Goal: Task Accomplishment & Management: Complete application form

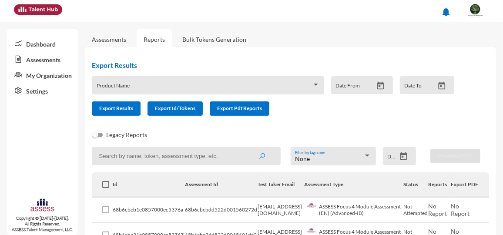
scroll to position [39, 0]
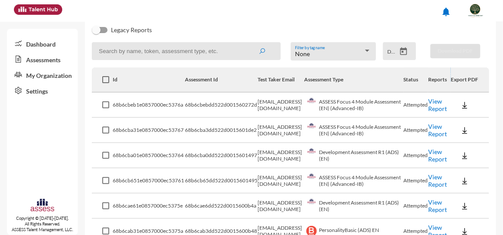
scroll to position [103, 0]
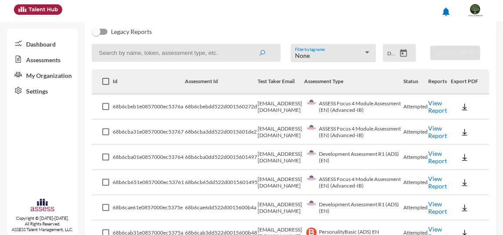
click at [430, 107] on link "View Report" at bounding box center [437, 106] width 19 height 15
click at [431, 134] on link "View Report" at bounding box center [437, 131] width 19 height 15
click at [430, 160] on link "View Report" at bounding box center [437, 157] width 19 height 15
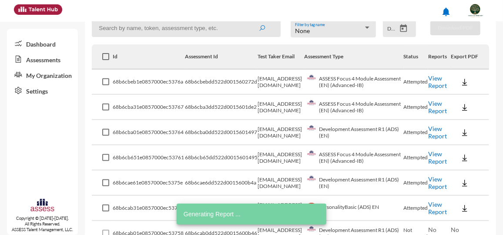
scroll to position [143, 0]
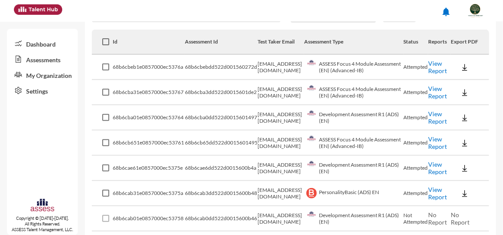
click at [433, 143] on link "View Report" at bounding box center [437, 142] width 19 height 15
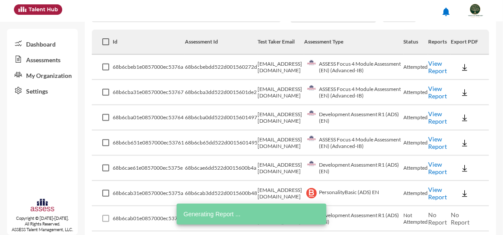
click at [429, 170] on link "View Report" at bounding box center [437, 168] width 19 height 15
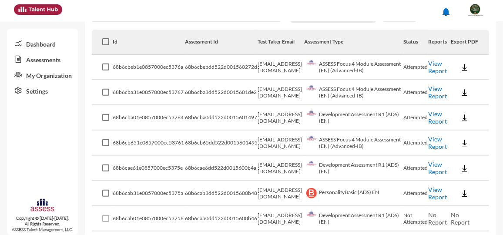
click at [430, 144] on link "View Report" at bounding box center [437, 142] width 19 height 15
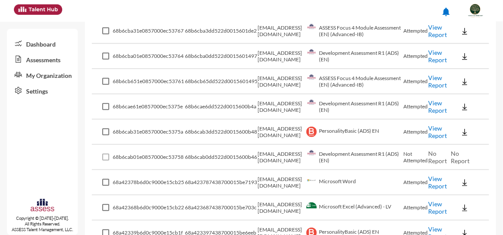
scroll to position [222, 0]
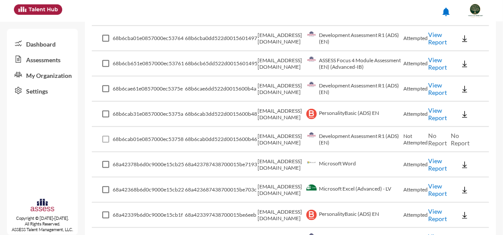
click at [270, 147] on td "abdelrahmanraafatelsawy@gmail.com" at bounding box center [281, 139] width 47 height 25
drag, startPoint x: 259, startPoint y: 144, endPoint x: 344, endPoint y: 143, distance: 84.8
click at [344, 143] on tr "68b6cab01e0857000ec53758 68b6cab0dd522d0015600b46 abdelrahmanraafatelsawy@gmail…" at bounding box center [290, 139] width 397 height 25
drag, startPoint x: 344, startPoint y: 143, endPoint x: 377, endPoint y: 146, distance: 33.7
click at [377, 146] on td "Development Assessment R1 (ADS) (EN)" at bounding box center [353, 139] width 99 height 25
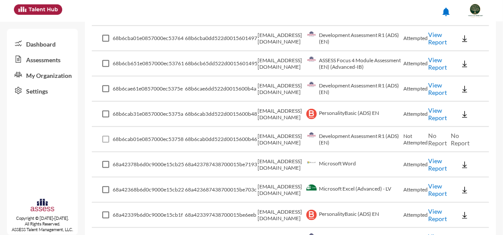
drag, startPoint x: 358, startPoint y: 134, endPoint x: 387, endPoint y: 146, distance: 32.0
click at [387, 146] on td "Development Assessment R1 (ADS) (EN)" at bounding box center [353, 139] width 99 height 25
click at [387, 147] on td "Development Assessment R1 (ADS) (EN)" at bounding box center [353, 139] width 99 height 25
click at [371, 140] on td "Development Assessment R1 (ADS) (EN)" at bounding box center [353, 139] width 99 height 25
drag, startPoint x: 359, startPoint y: 112, endPoint x: 385, endPoint y: 122, distance: 27.3
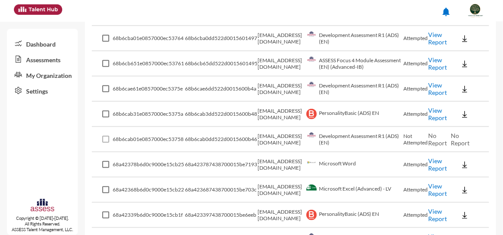
click at [385, 122] on td "PersonalityBasic (ADS) EN" at bounding box center [353, 114] width 99 height 25
drag, startPoint x: 385, startPoint y: 122, endPoint x: 374, endPoint y: 137, distance: 18.7
click at [374, 137] on td "Development Assessment R1 (ADS) (EN)" at bounding box center [353, 139] width 99 height 25
click at [386, 142] on td "Development Assessment R1 (ADS) (EN)" at bounding box center [353, 139] width 99 height 25
click at [384, 142] on td "Development Assessment R1 (ADS) (EN)" at bounding box center [353, 139] width 99 height 25
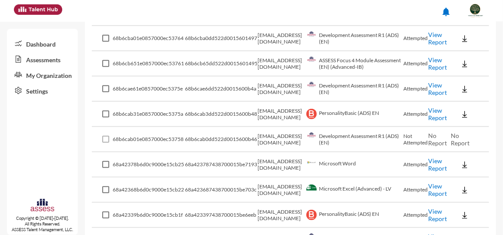
drag, startPoint x: 257, startPoint y: 142, endPoint x: 341, endPoint y: 144, distance: 84.8
click at [304, 144] on td "abdelrahmanraafatelsawy@gmail.com" at bounding box center [281, 139] width 47 height 25
drag, startPoint x: 341, startPoint y: 144, endPoint x: 335, endPoint y: 144, distance: 6.5
copy td "abdelrahmanraafatelsawy@gmail.com"
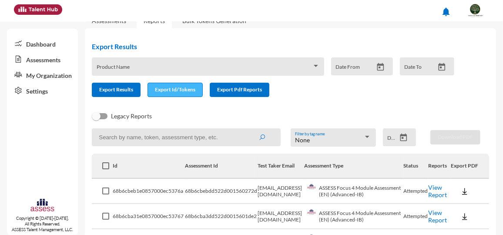
scroll to position [0, 0]
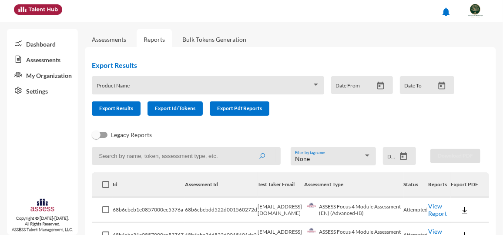
click at [51, 58] on link "Assessments" at bounding box center [42, 59] width 71 height 16
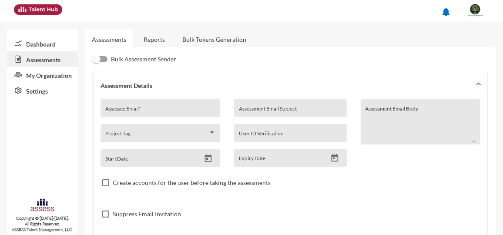
click at [189, 106] on div "Assessee Email *" at bounding box center [160, 110] width 110 height 13
drag, startPoint x: 151, startPoint y: 107, endPoint x: 128, endPoint y: 107, distance: 22.6
click at [128, 107] on div "Assessee Email *" at bounding box center [160, 110] width 110 height 13
click at [129, 110] on input "Assessee Email *" at bounding box center [160, 111] width 110 height 7
paste input "abdelrahmanraafatelsawy@gmail.com"
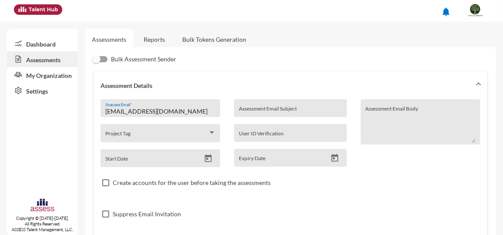
type input "abdelrahmanraafatelsawy@gmail.com"
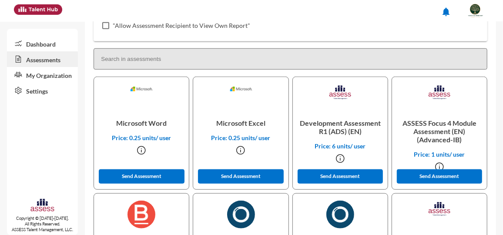
scroll to position [237, 0]
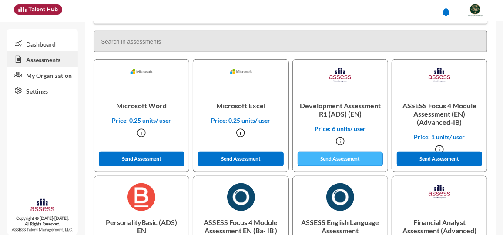
click at [351, 157] on button "Send Assessment" at bounding box center [340, 159] width 85 height 14
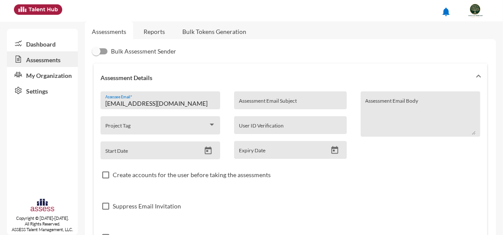
scroll to position [0, 0]
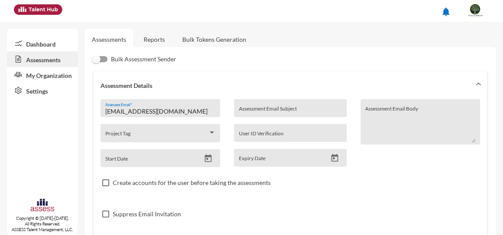
click at [156, 40] on link "Reports" at bounding box center [154, 39] width 35 height 21
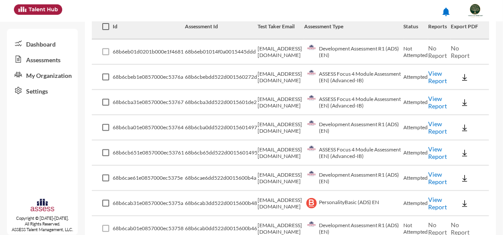
scroll to position [158, 0]
click at [431, 177] on link "View Report" at bounding box center [437, 178] width 19 height 15
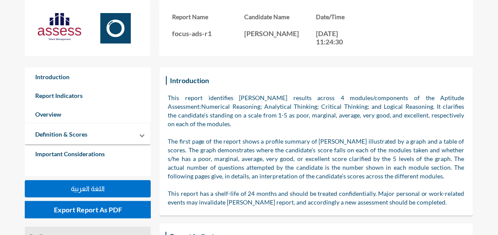
click at [341, 10] on div "Report Name focus-ads-r1 Candidate Name AHMED ABULYAZED Date/Time 02-09-2025, 1…" at bounding box center [317, 28] width 314 height 56
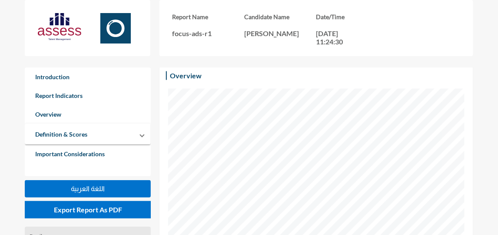
scroll to position [316, 0]
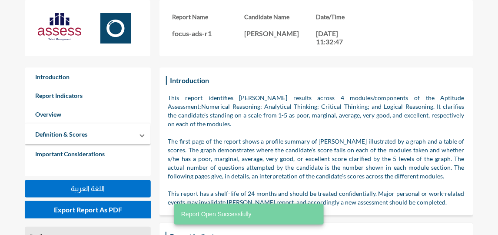
scroll to position [234, 498]
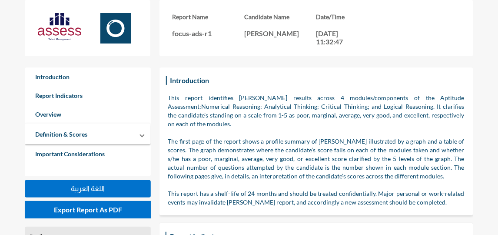
click at [352, 17] on h3 "Date/Time" at bounding box center [353, 16] width 72 height 7
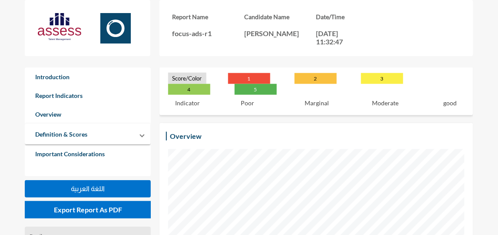
scroll to position [237, 0]
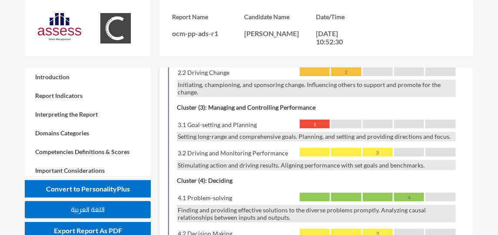
scroll to position [791, 0]
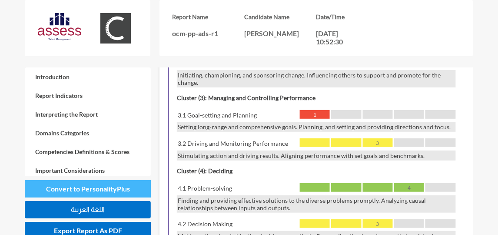
click at [109, 191] on span "Convert to PersonalityPlus" at bounding box center [88, 188] width 84 height 8
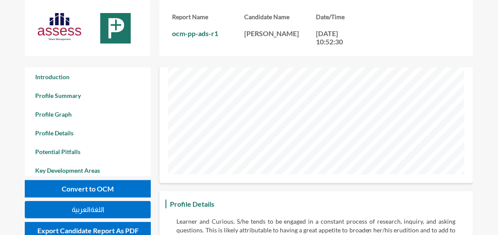
scroll to position [877, 0]
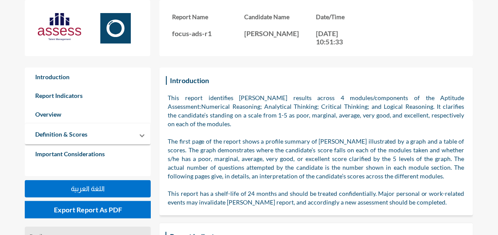
click at [456, 66] on div "Report Name focus-ads-r1 Candidate Name [PERSON_NAME] Date/Time [DATE] 10:51:33" at bounding box center [274, 33] width 498 height 67
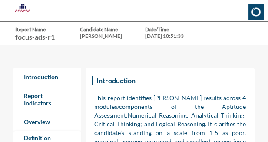
scroll to position [434827, 434701]
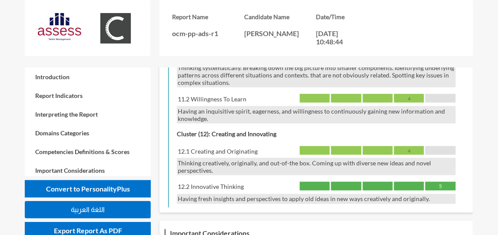
scroll to position [1700, 0]
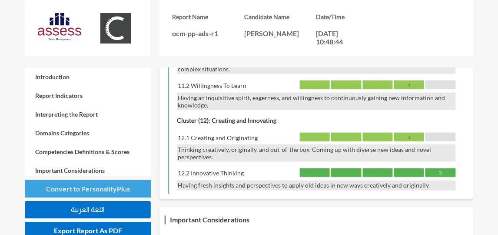
click at [110, 184] on span "Convert to PersonalityPlus" at bounding box center [88, 188] width 84 height 8
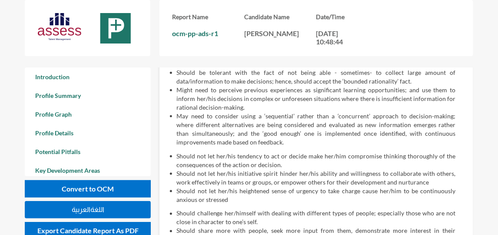
scroll to position [2412, 0]
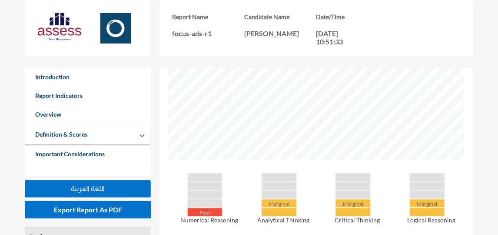
scroll to position [316, 0]
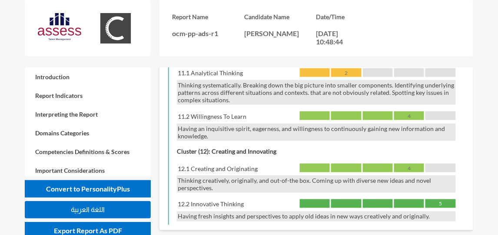
scroll to position [1700, 0]
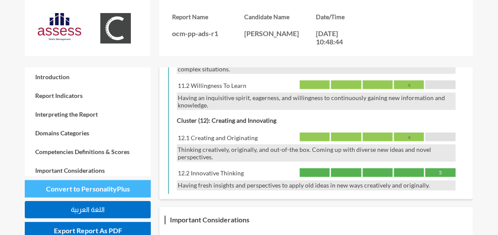
click at [119, 191] on span "Convert to PersonalityPlus" at bounding box center [88, 188] width 84 height 8
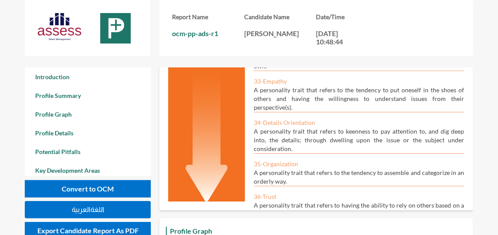
scroll to position [514, 0]
